Goal: Information Seeking & Learning: Find specific fact

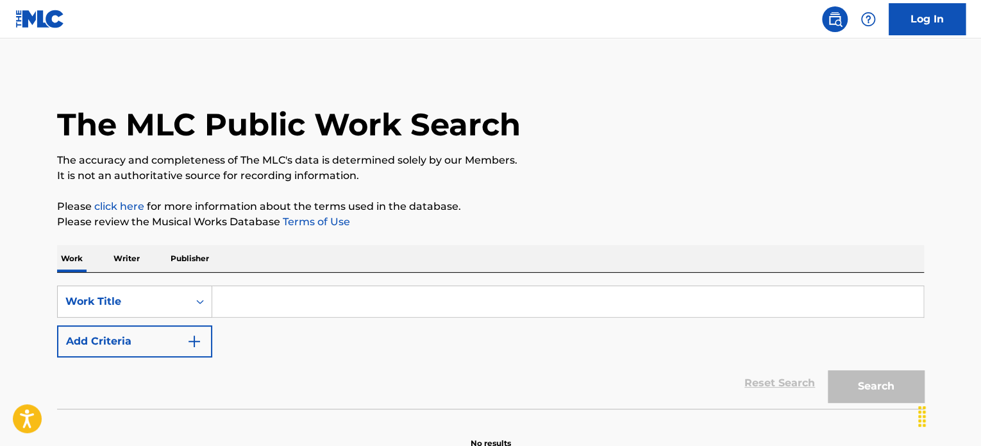
click at [301, 294] on input "Search Form" at bounding box center [567, 301] width 711 height 31
paste input "WE ARE ONE"
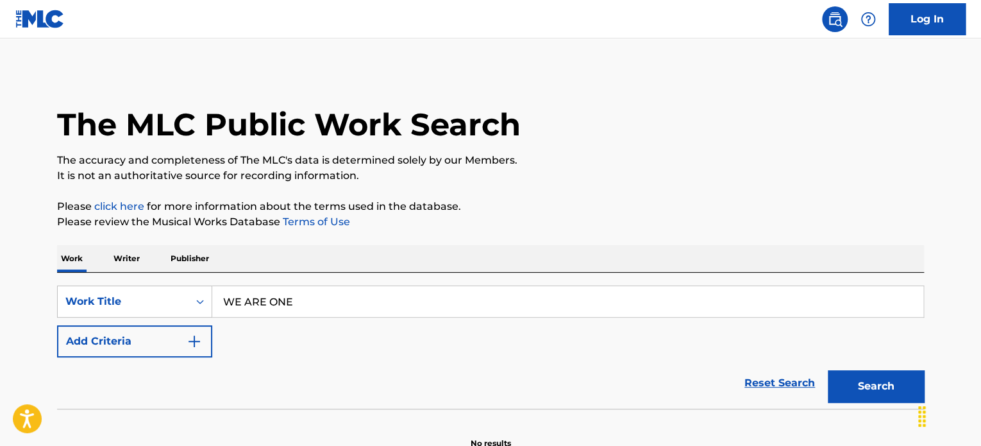
type input "WE ARE ONE"
click at [519, 237] on div "The MLC Public Work Search The accuracy and completeness of The MLC's data is d…" at bounding box center [491, 260] width 898 height 378
click at [205, 338] on button "Add Criteria" at bounding box center [134, 341] width 155 height 32
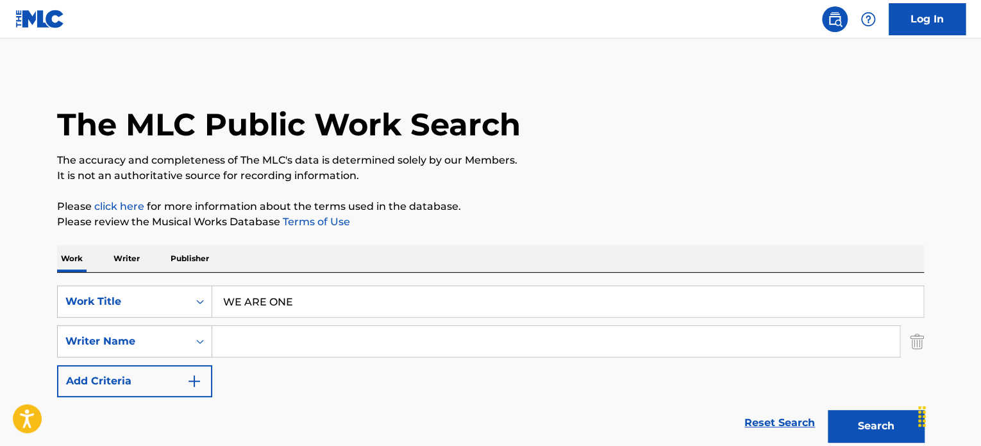
click at [278, 337] on input "Search Form" at bounding box center [555, 341] width 687 height 31
paste input "[PERSON_NAME]"
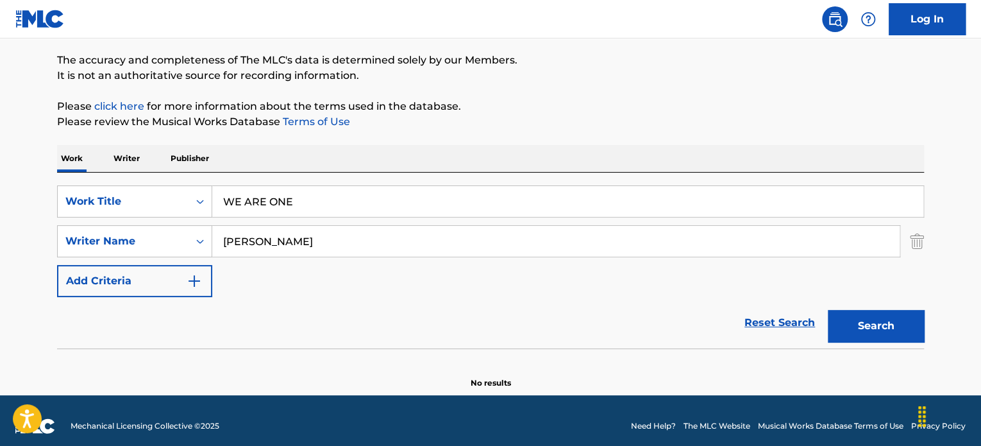
scroll to position [110, 0]
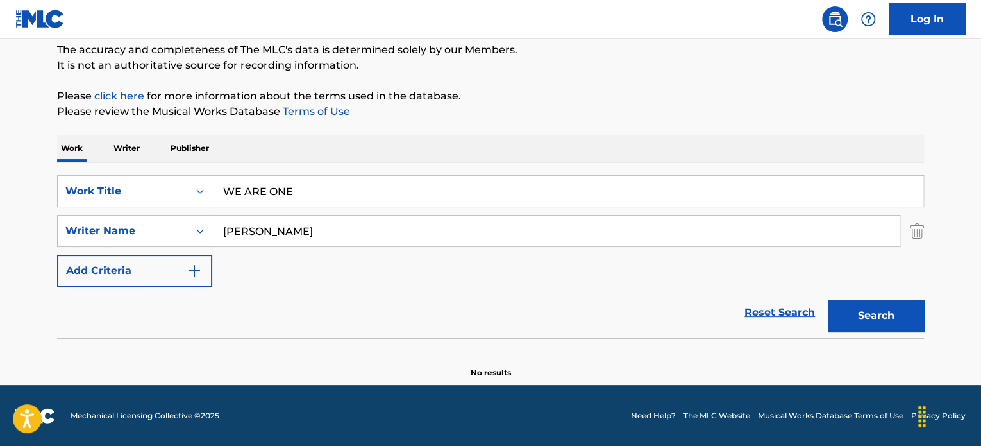
type input "[PERSON_NAME]"
click at [882, 313] on button "Search" at bounding box center [876, 315] width 96 height 32
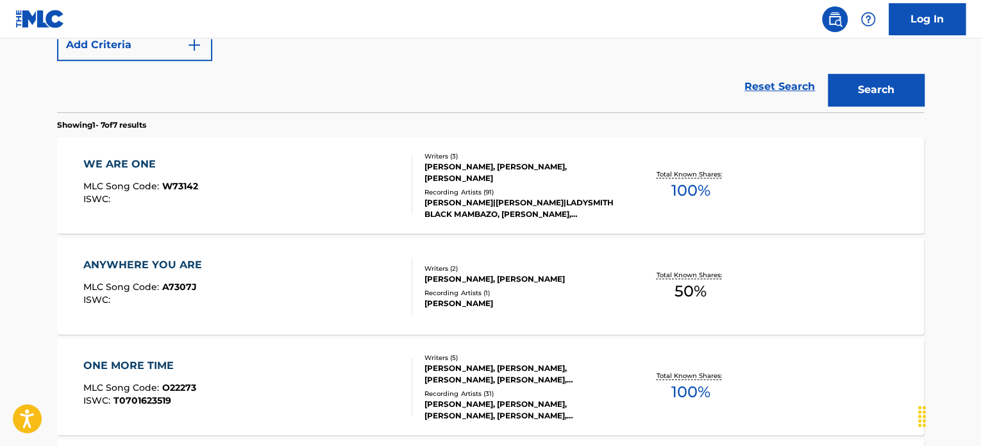
scroll to position [367, 0]
